Goal: Find specific page/section: Find specific page/section

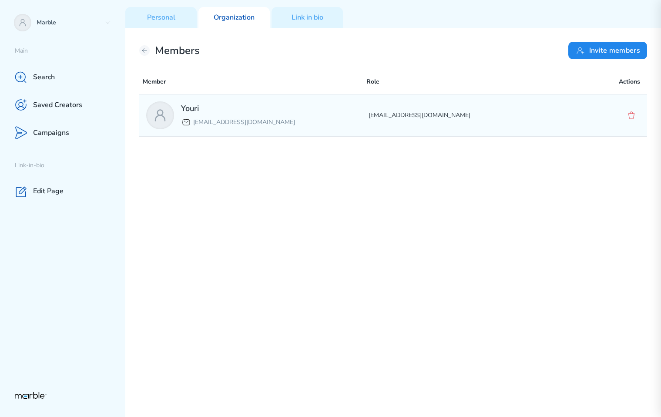
click at [431, 110] on p "[EMAIL_ADDRESS][DOMAIN_NAME]" at bounding box center [480, 115] width 222 height 10
click at [324, 125] on div "Youri [EMAIL_ADDRESS][DOMAIN_NAME]" at bounding box center [257, 115] width 222 height 28
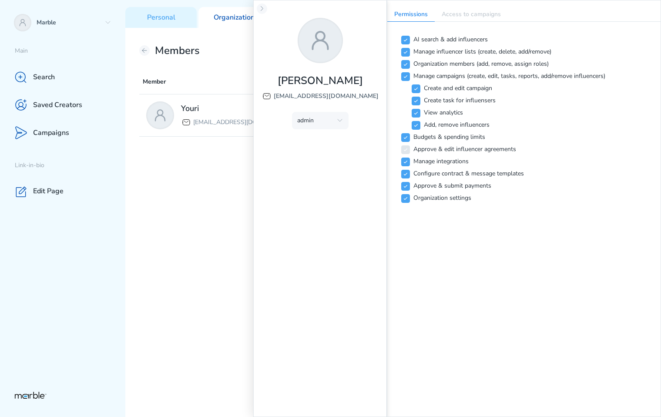
click at [213, 208] on div "Youri [EMAIL_ADDRESS][DOMAIN_NAME] [EMAIL_ADDRESS][DOMAIN_NAME]" at bounding box center [393, 254] width 508 height 320
click at [260, 11] on icon at bounding box center [262, 8] width 7 height 7
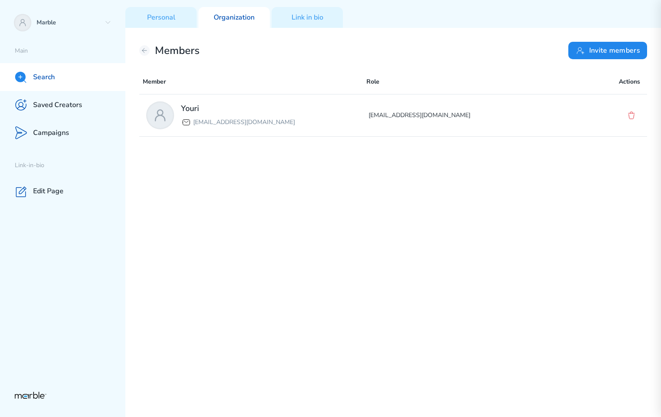
click at [80, 73] on div "Search" at bounding box center [62, 77] width 125 height 28
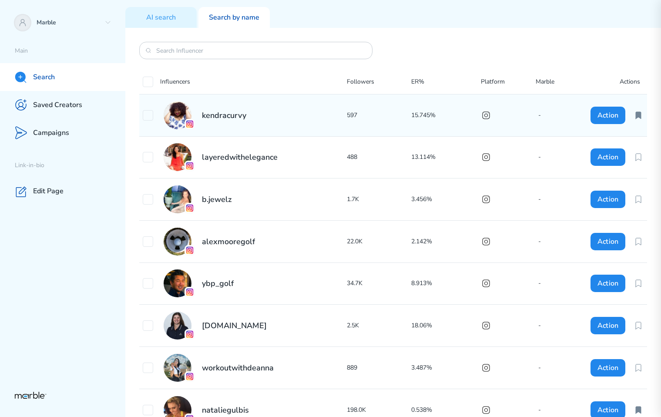
click at [384, 109] on div "kendracurvy 597 15.745% - Action" at bounding box center [393, 115] width 508 height 42
